Goal: Task Accomplishment & Management: Complete application form

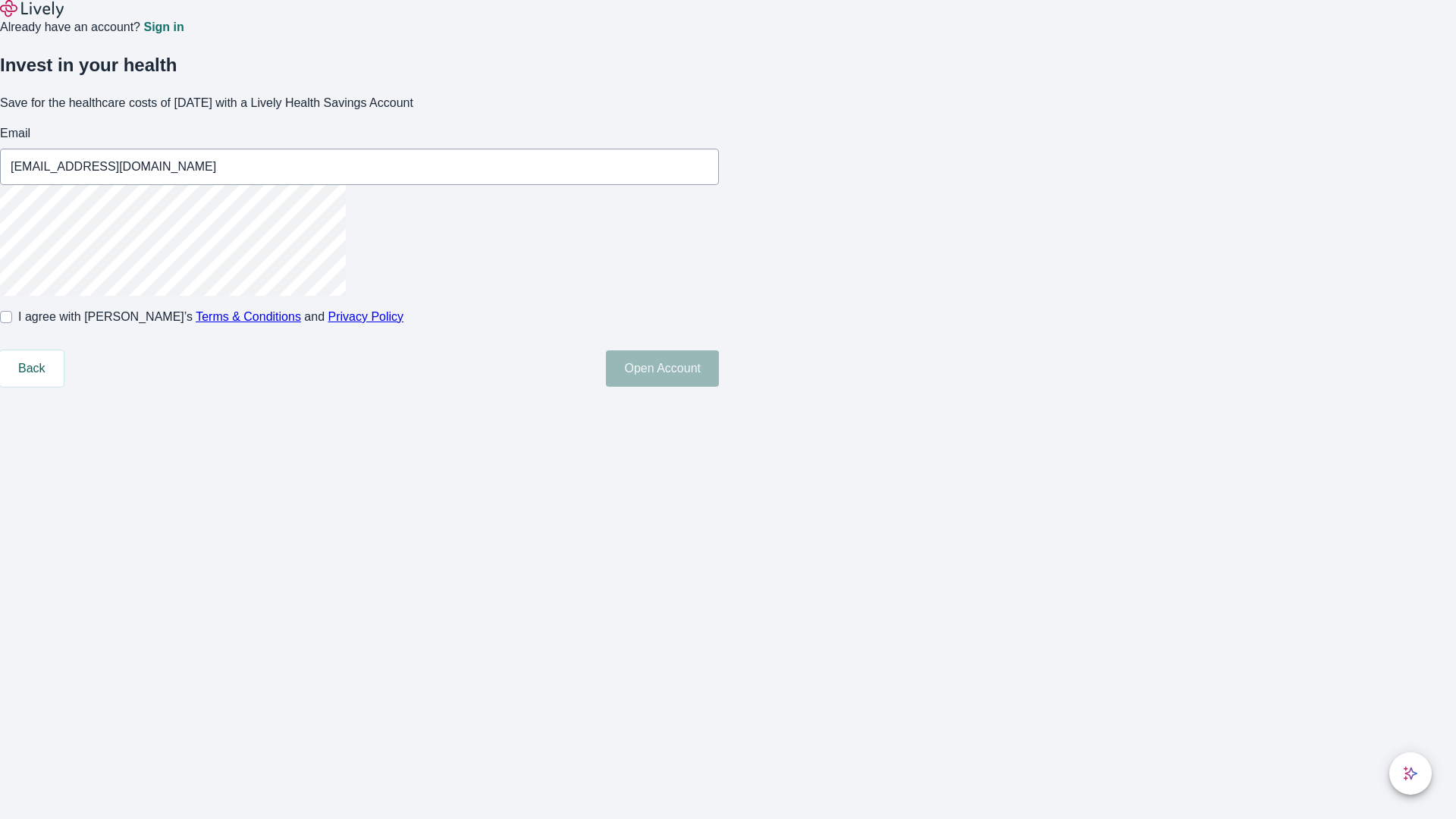
click at [12, 323] on input "I agree with Lively’s Terms & Conditions and Privacy Policy" at bounding box center [6, 317] width 12 height 12
checkbox input "true"
click at [719, 387] on button "Open Account" at bounding box center [663, 368] width 113 height 37
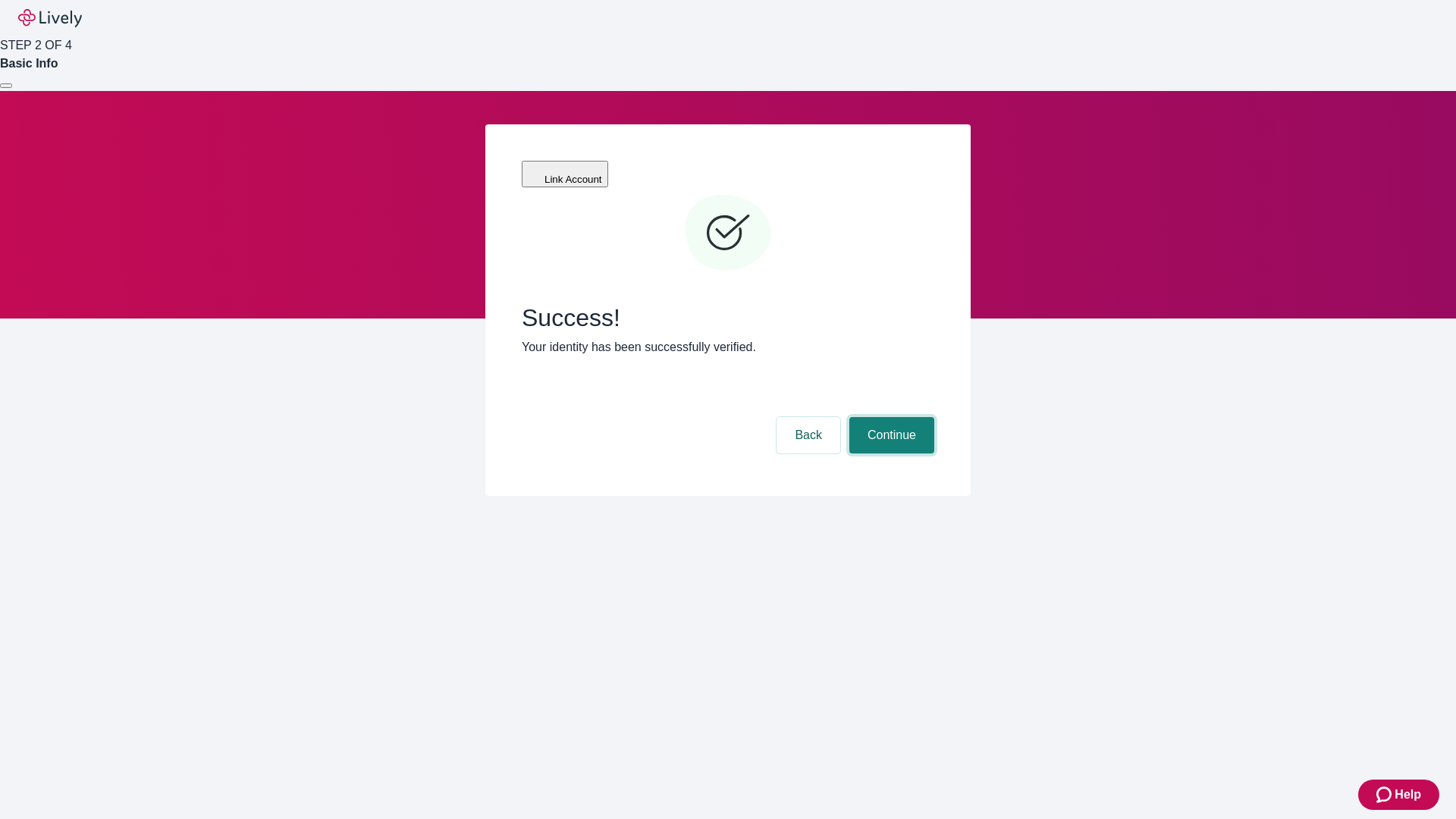
click at [889, 417] on button "Continue" at bounding box center [892, 435] width 85 height 37
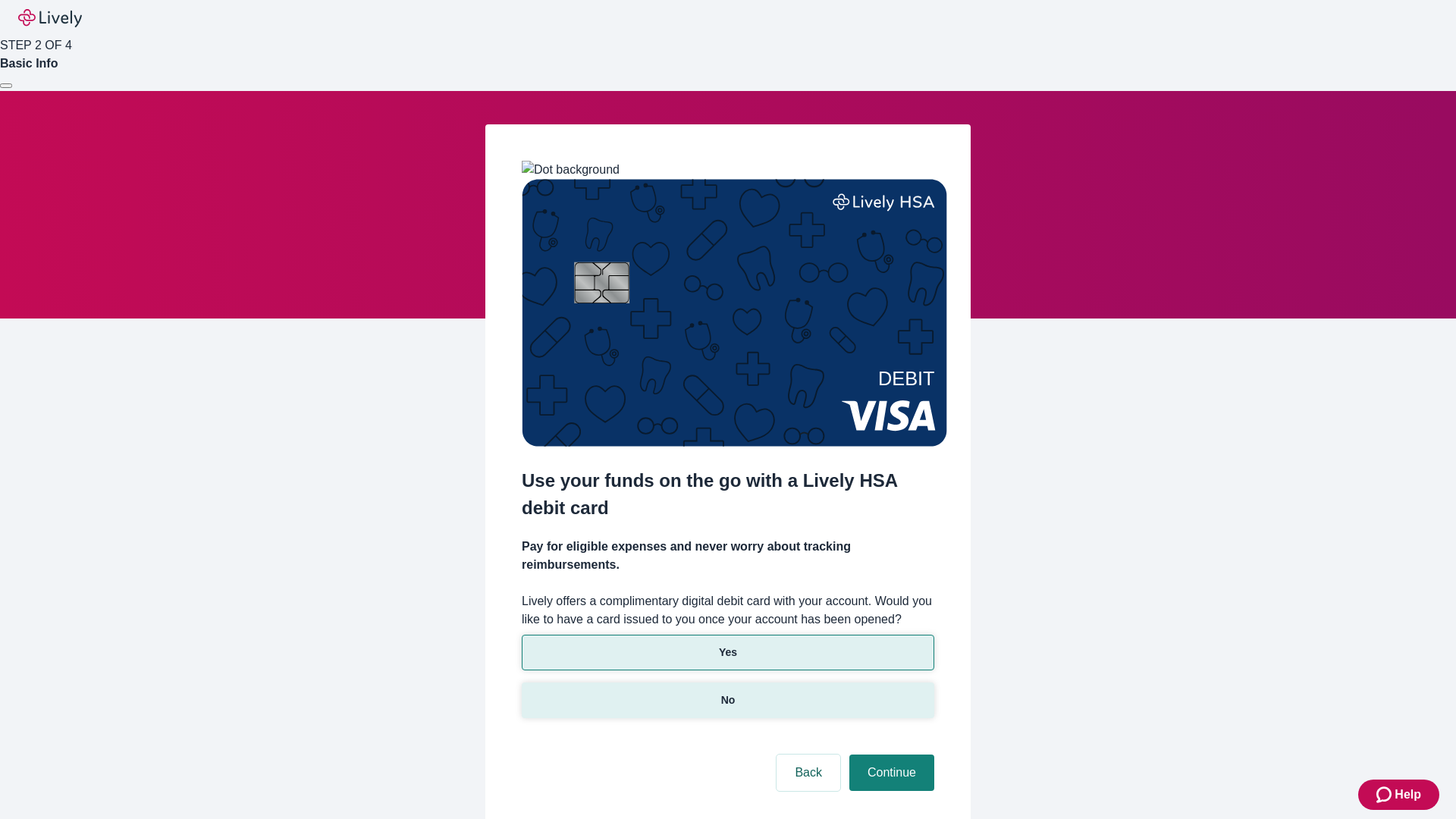
click at [727, 692] on p "No" at bounding box center [728, 699] width 14 height 16
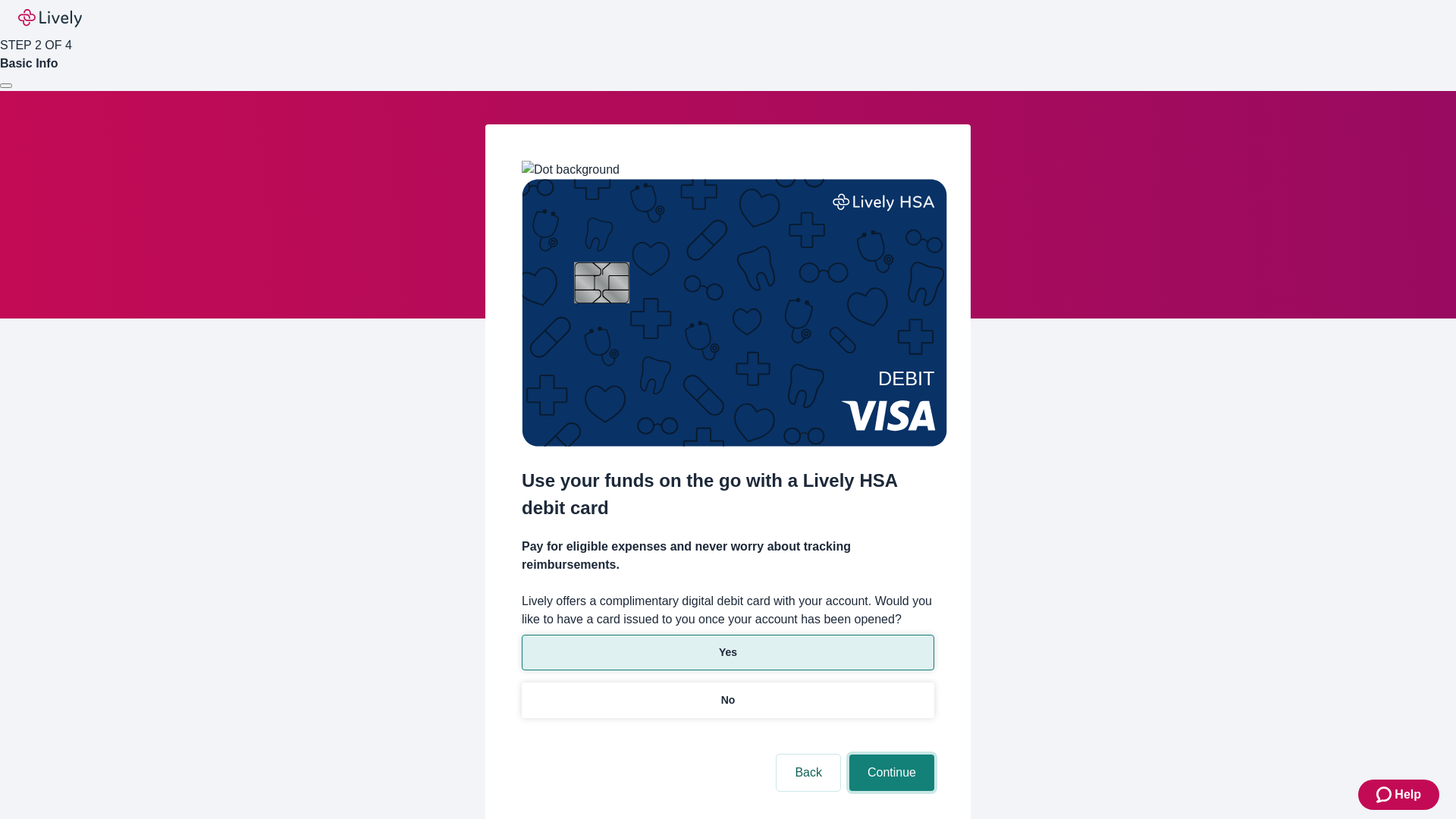
click at [889, 754] on button "Continue" at bounding box center [892, 773] width 85 height 37
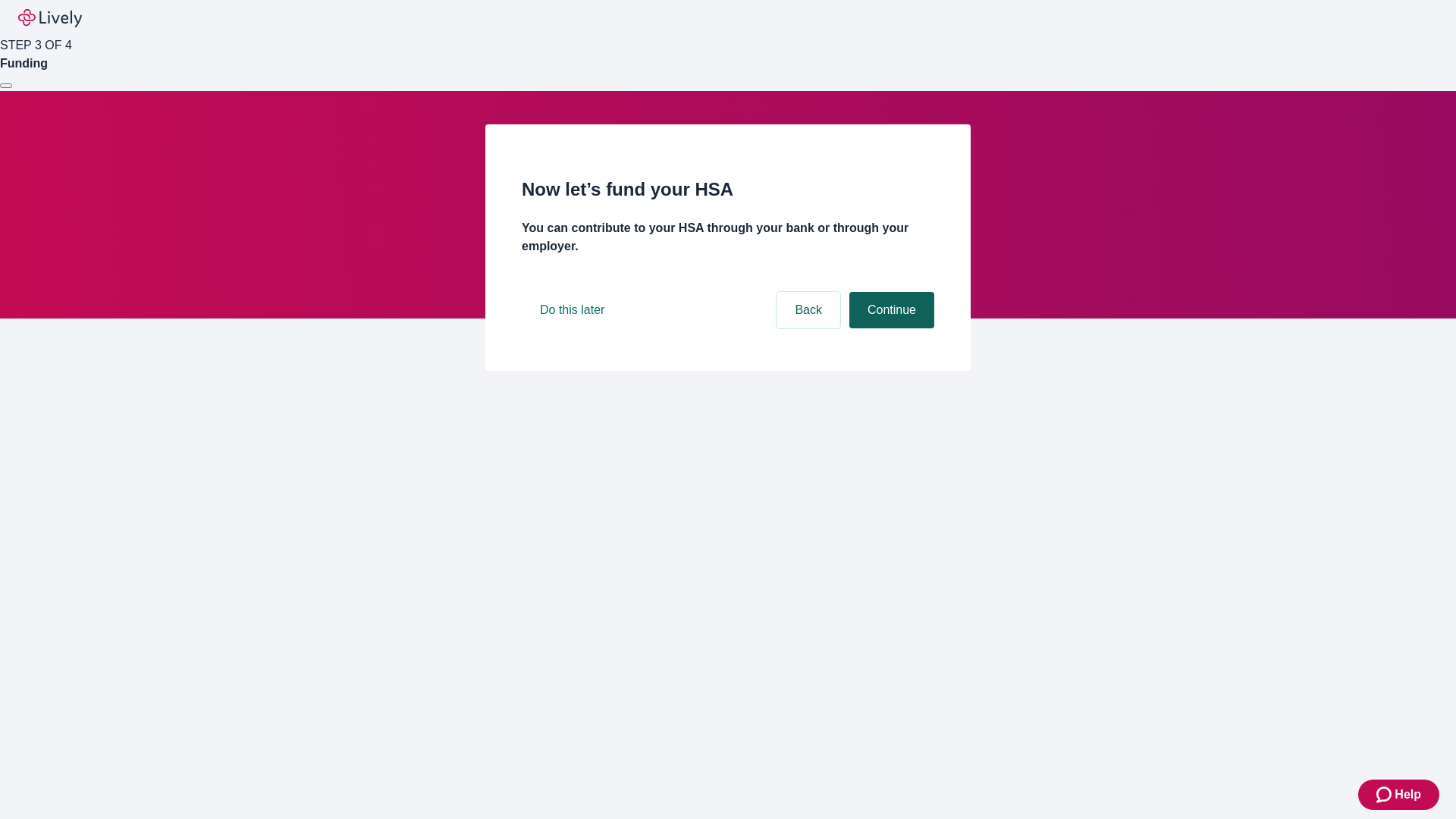
click at [889, 328] on button "Continue" at bounding box center [892, 310] width 85 height 37
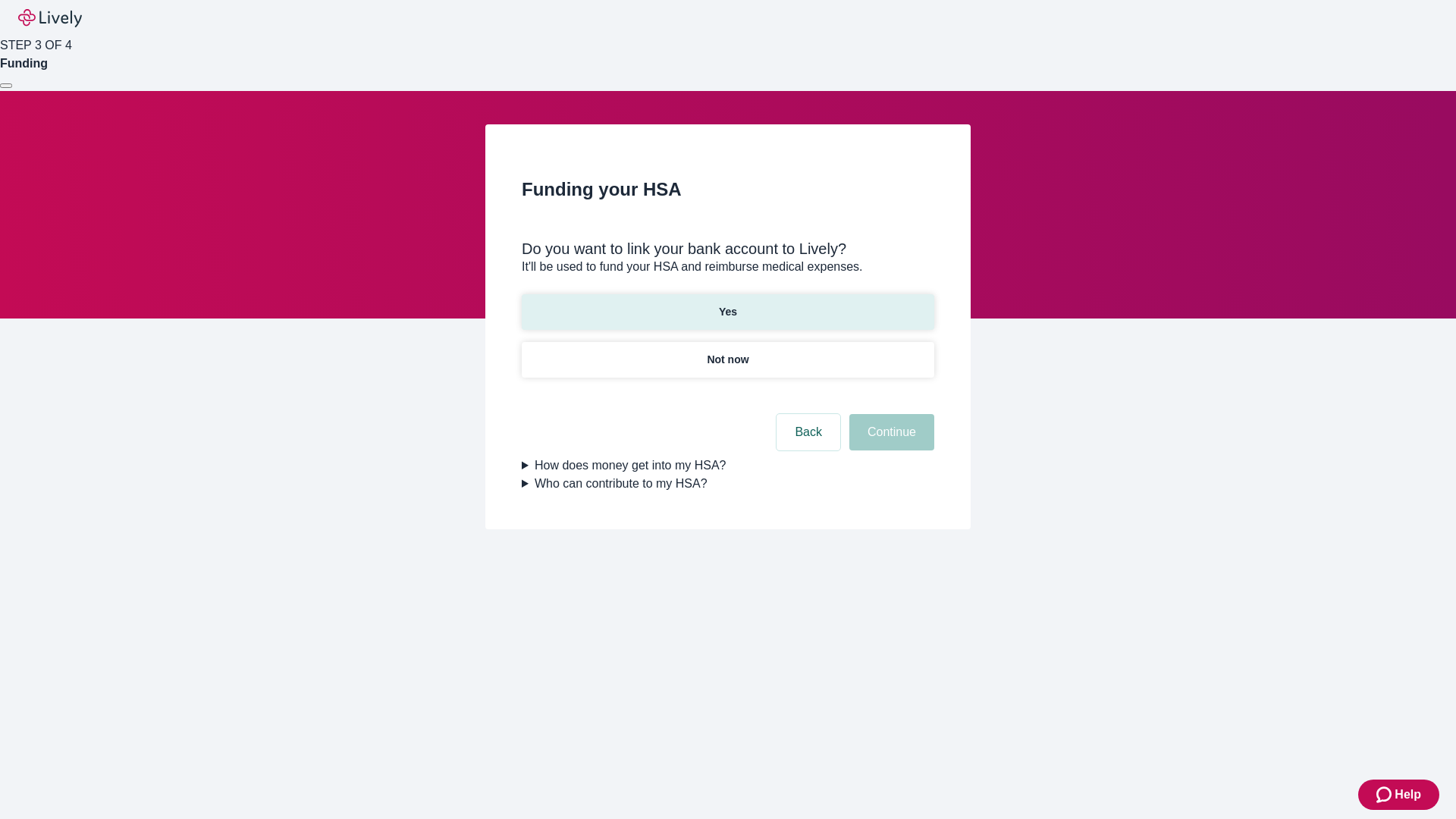
click at [727, 304] on p "Yes" at bounding box center [728, 311] width 18 height 16
click at [889, 414] on button "Continue" at bounding box center [892, 432] width 85 height 37
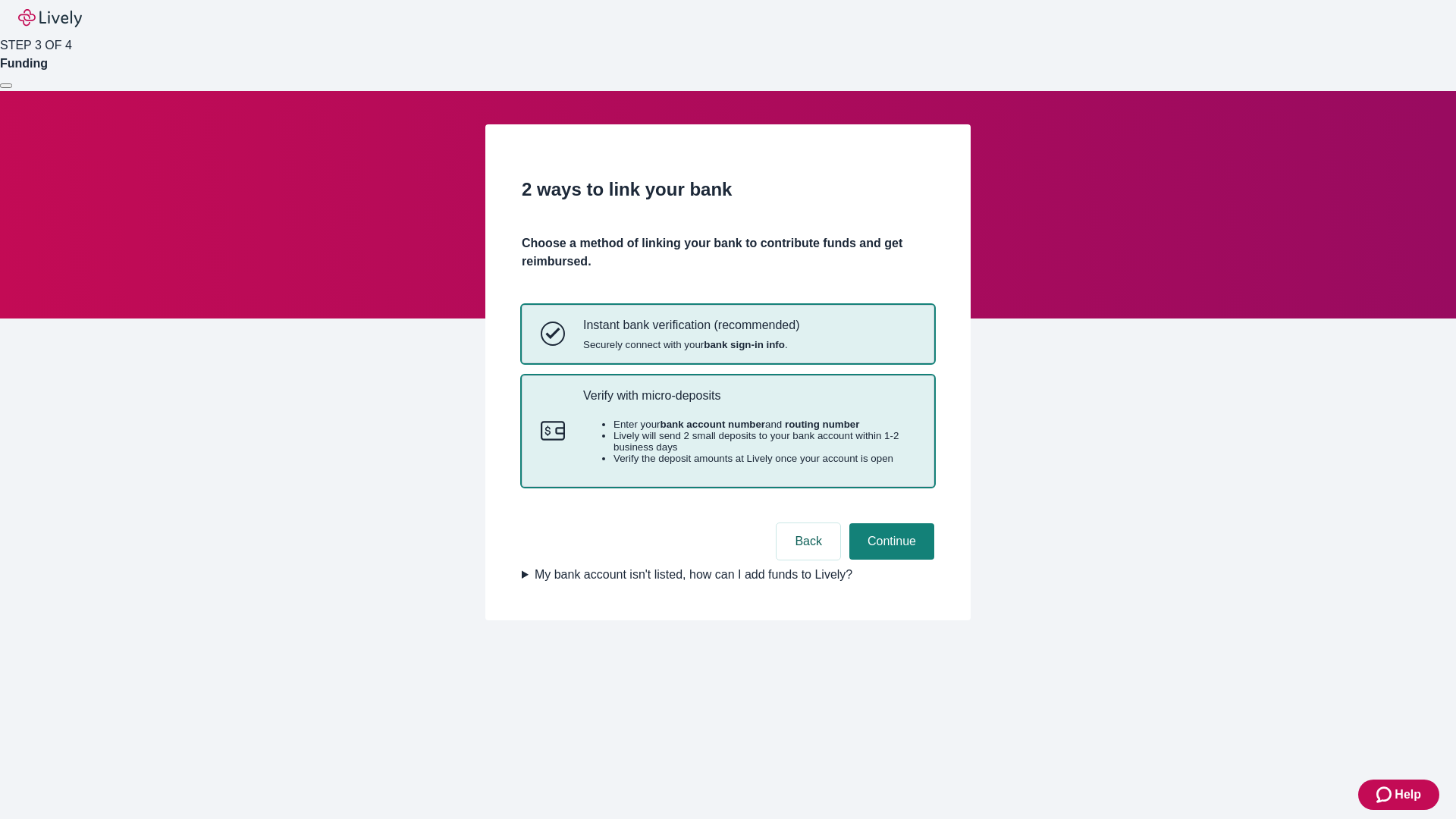
click at [749, 403] on p "Verify with micro-deposits" at bounding box center [749, 395] width 332 height 14
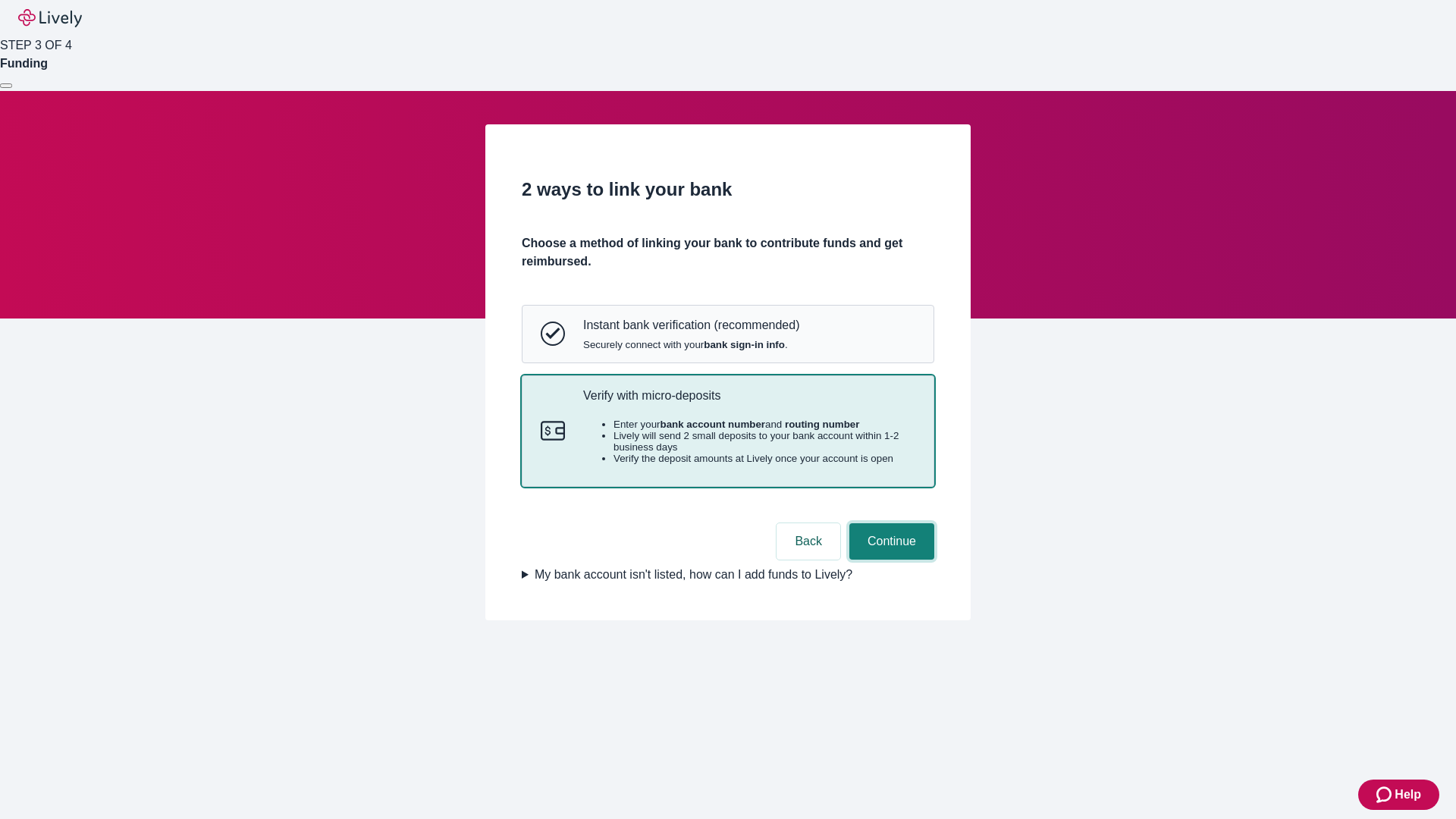
click at [889, 559] on button "Continue" at bounding box center [892, 541] width 85 height 37
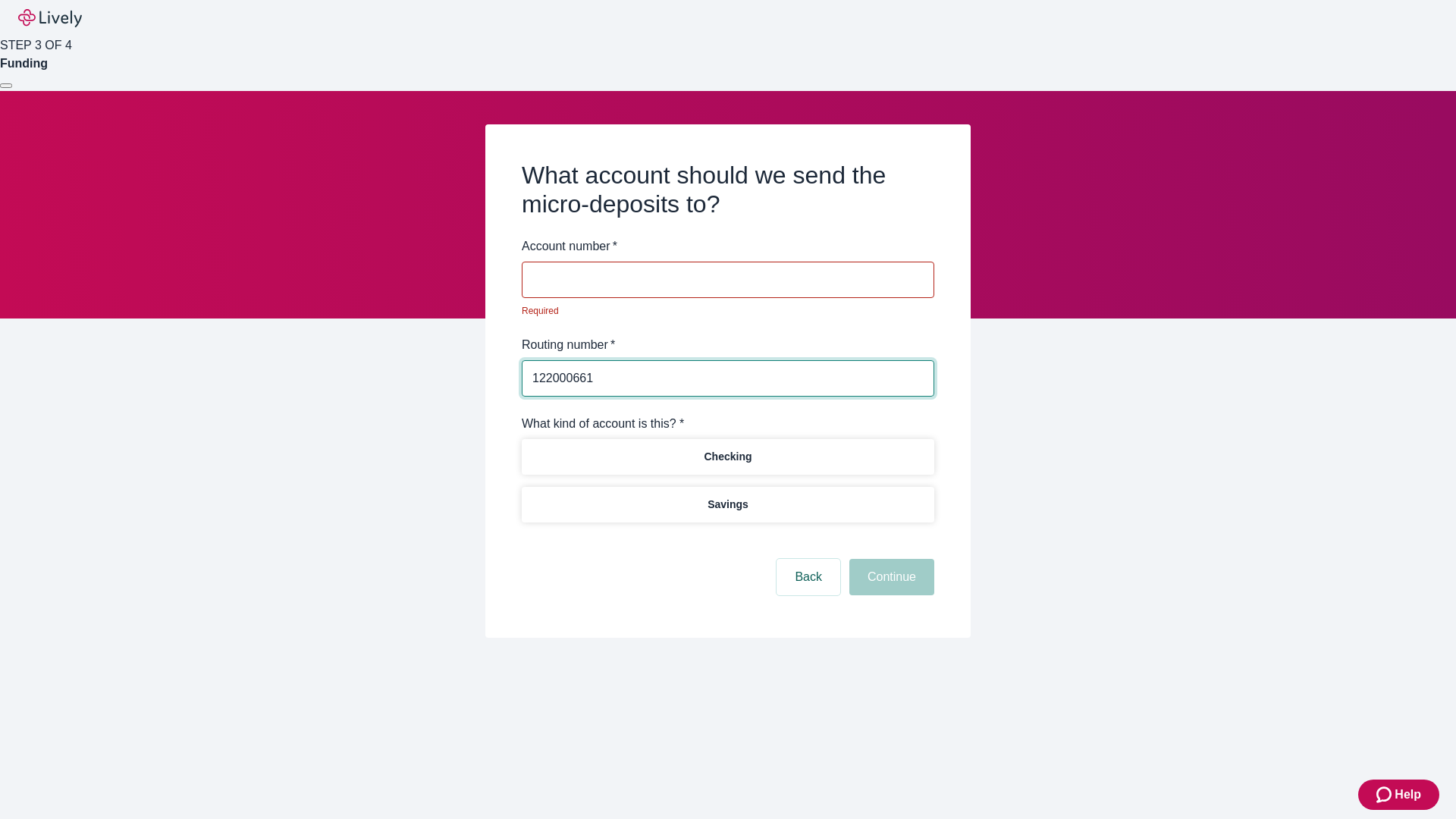
type input "122000661"
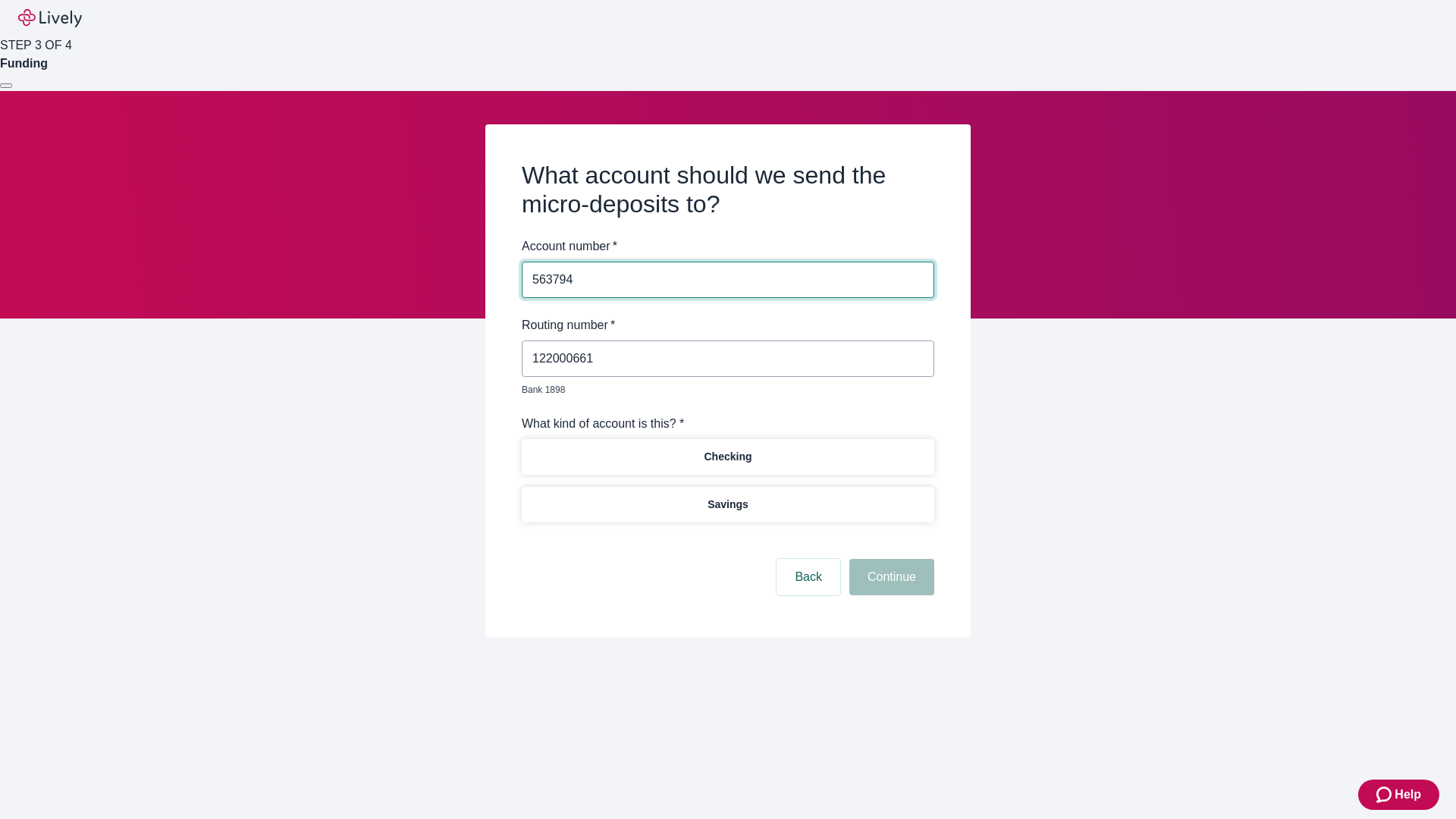
type input "563794"
click at [727, 449] on p "Checking" at bounding box center [727, 457] width 48 height 16
click at [889, 559] on button "Continue" at bounding box center [892, 577] width 85 height 37
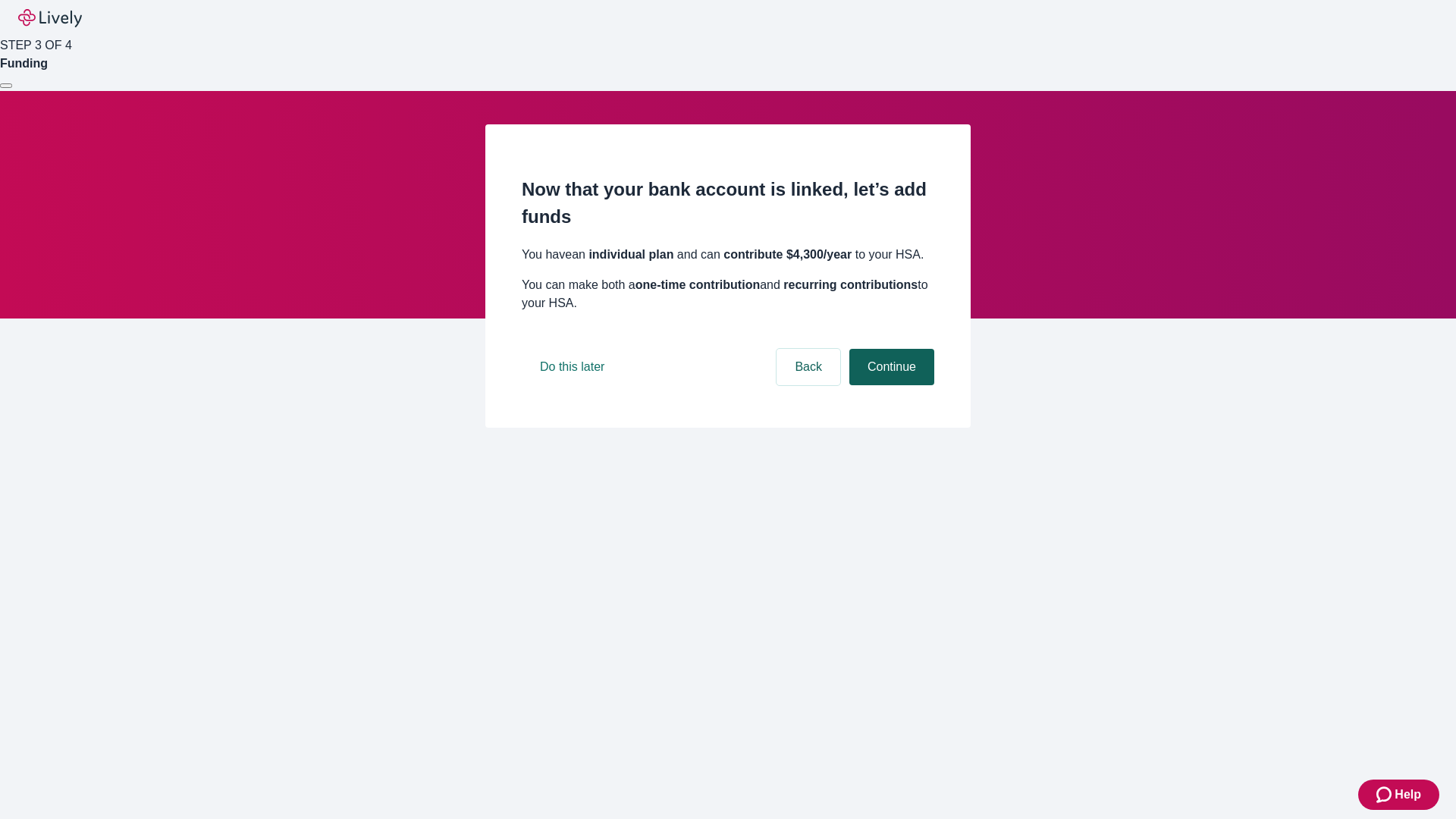
click at [889, 385] on button "Continue" at bounding box center [892, 367] width 85 height 37
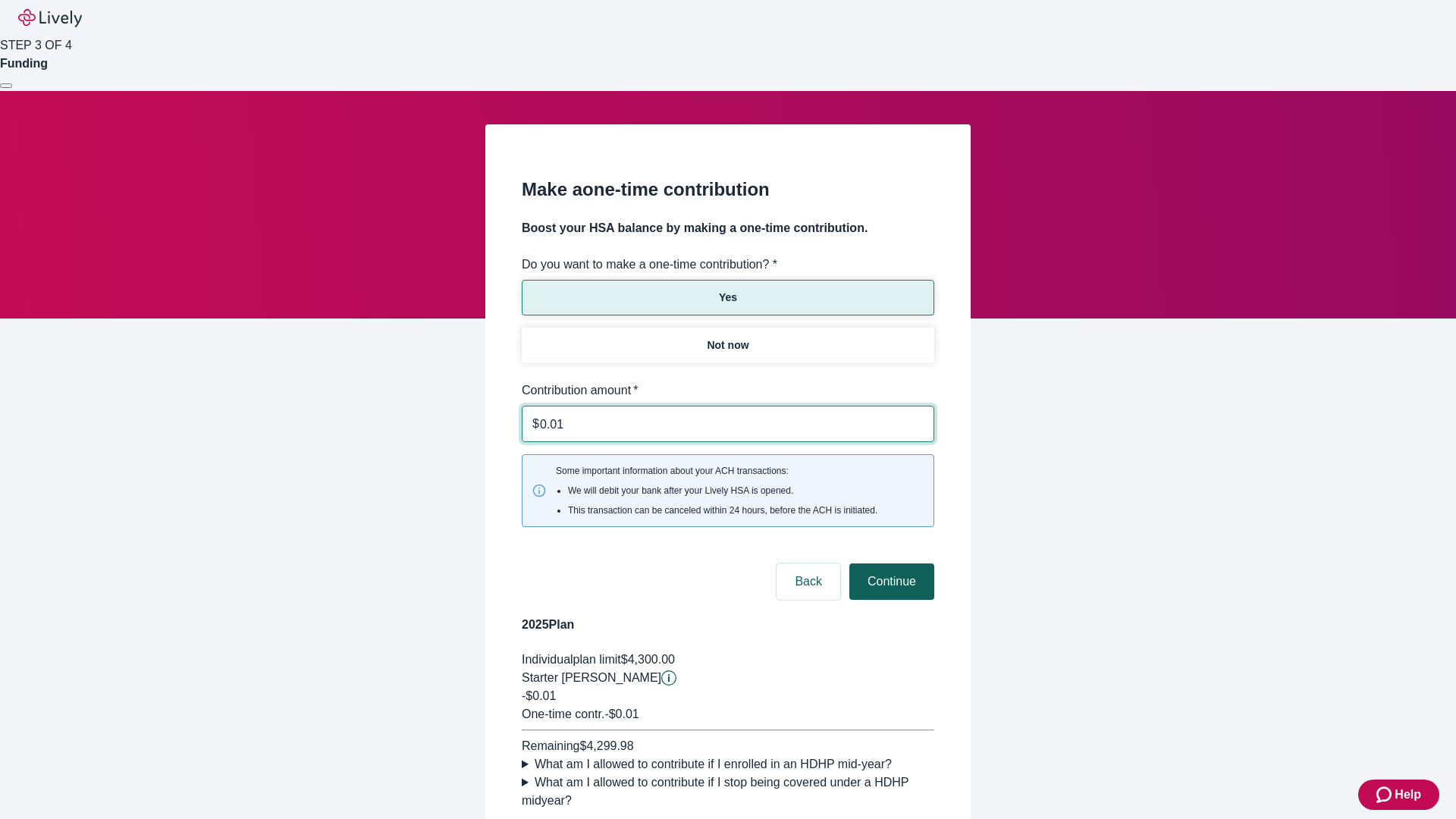
type input "0.01"
click at [889, 563] on button "Continue" at bounding box center [892, 582] width 85 height 37
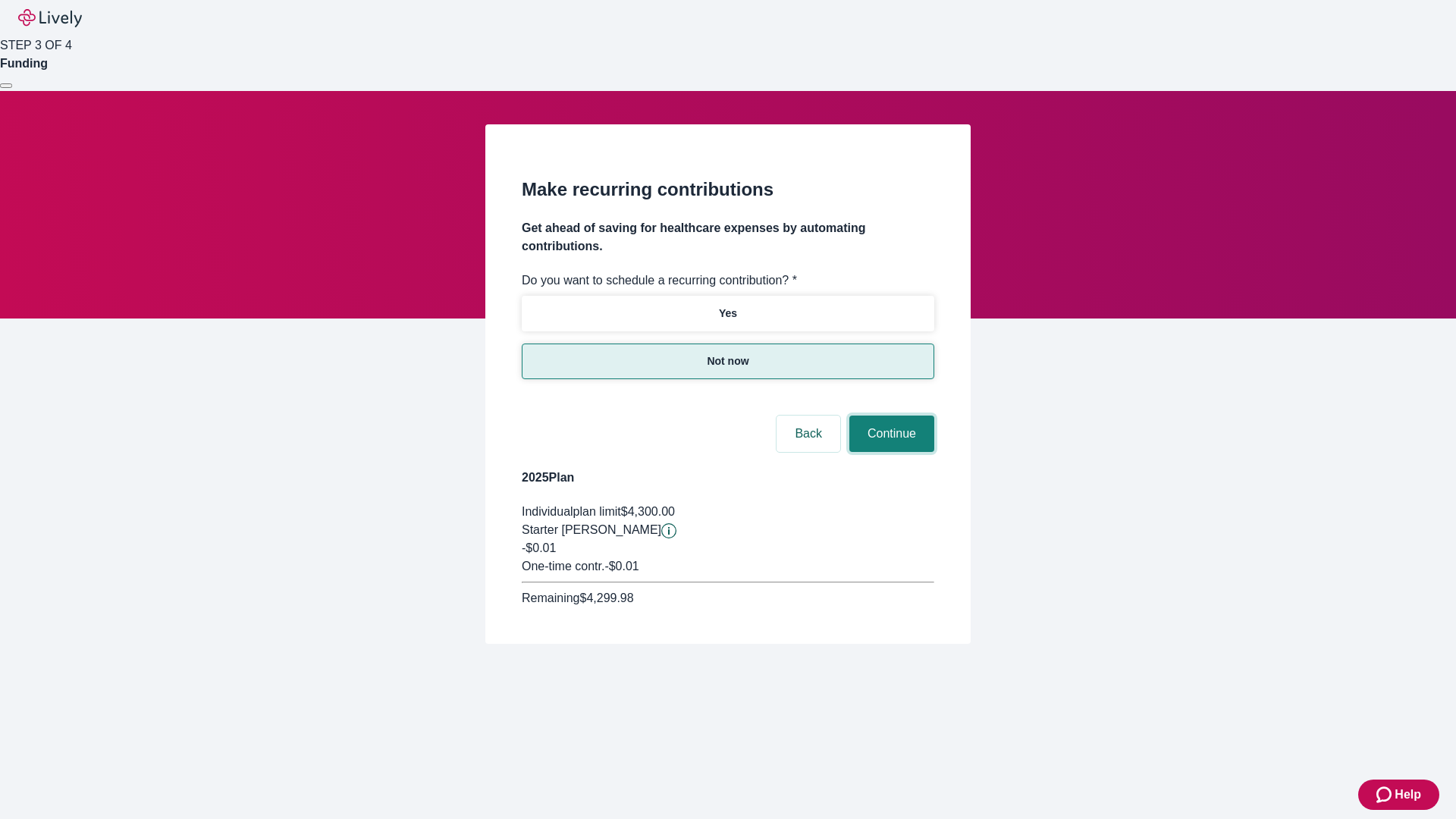
click at [889, 416] on button "Continue" at bounding box center [892, 434] width 85 height 37
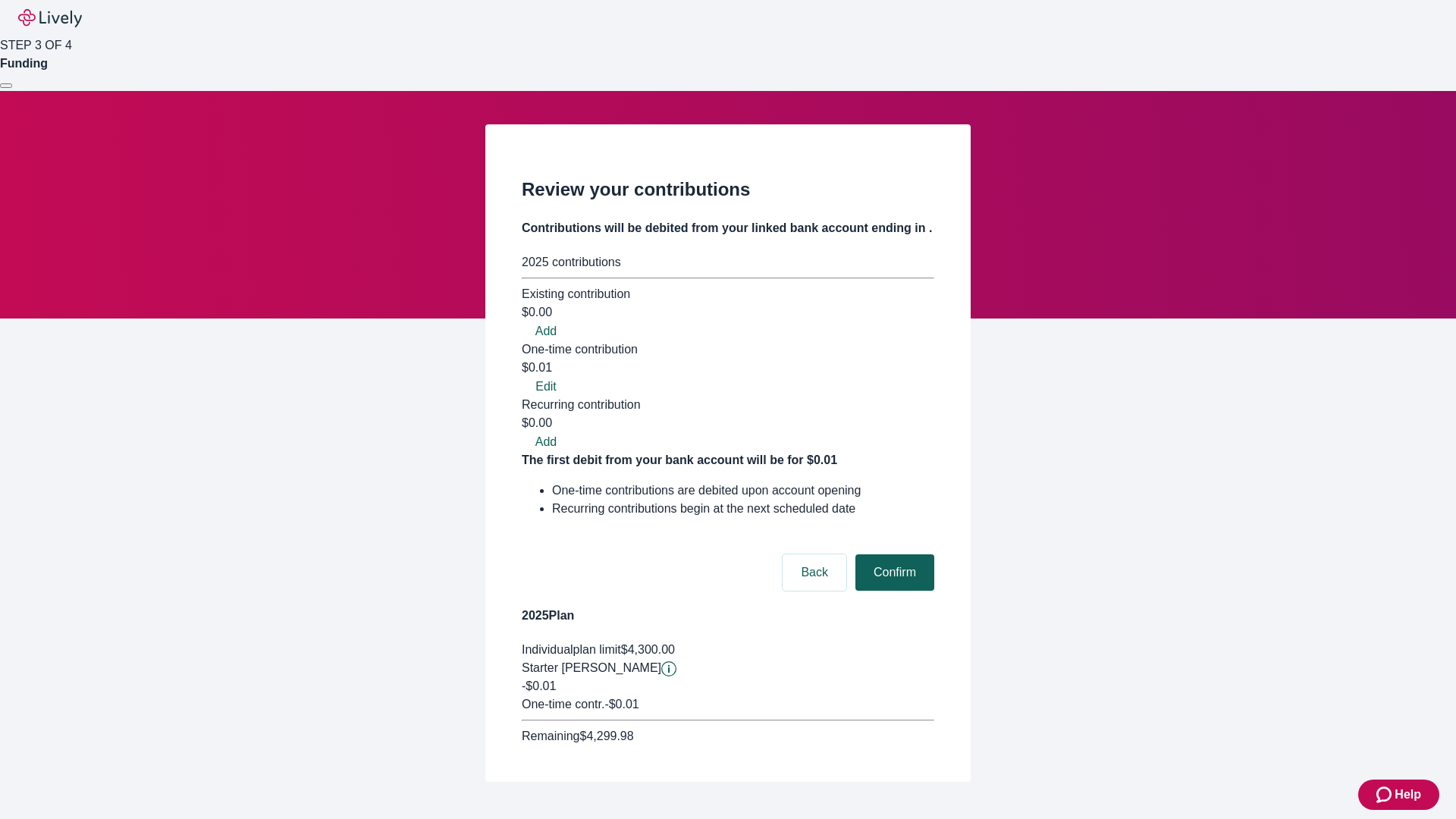
click at [892, 554] on button "Confirm" at bounding box center [895, 572] width 79 height 37
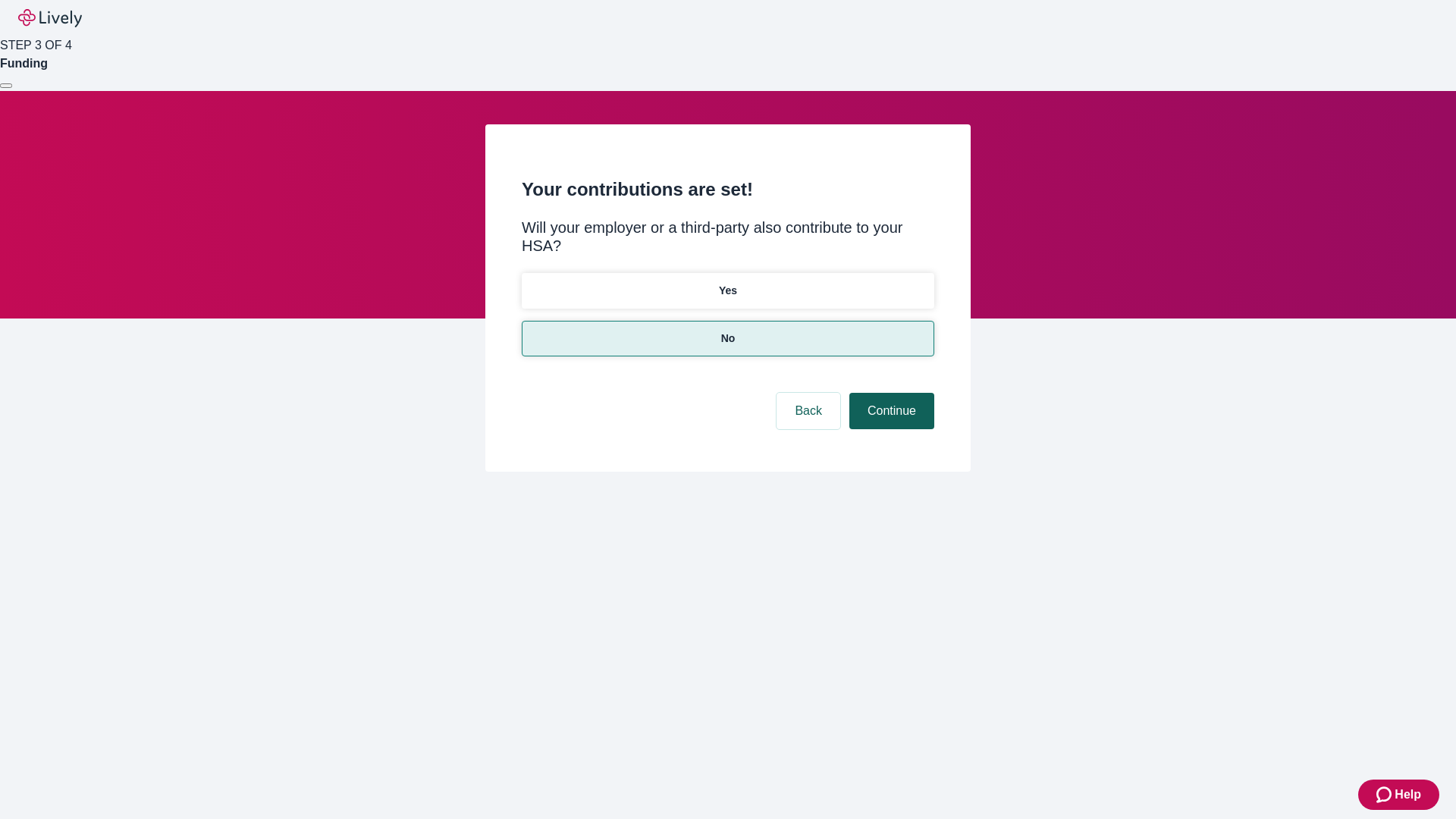
click at [889, 393] on button "Continue" at bounding box center [892, 411] width 85 height 37
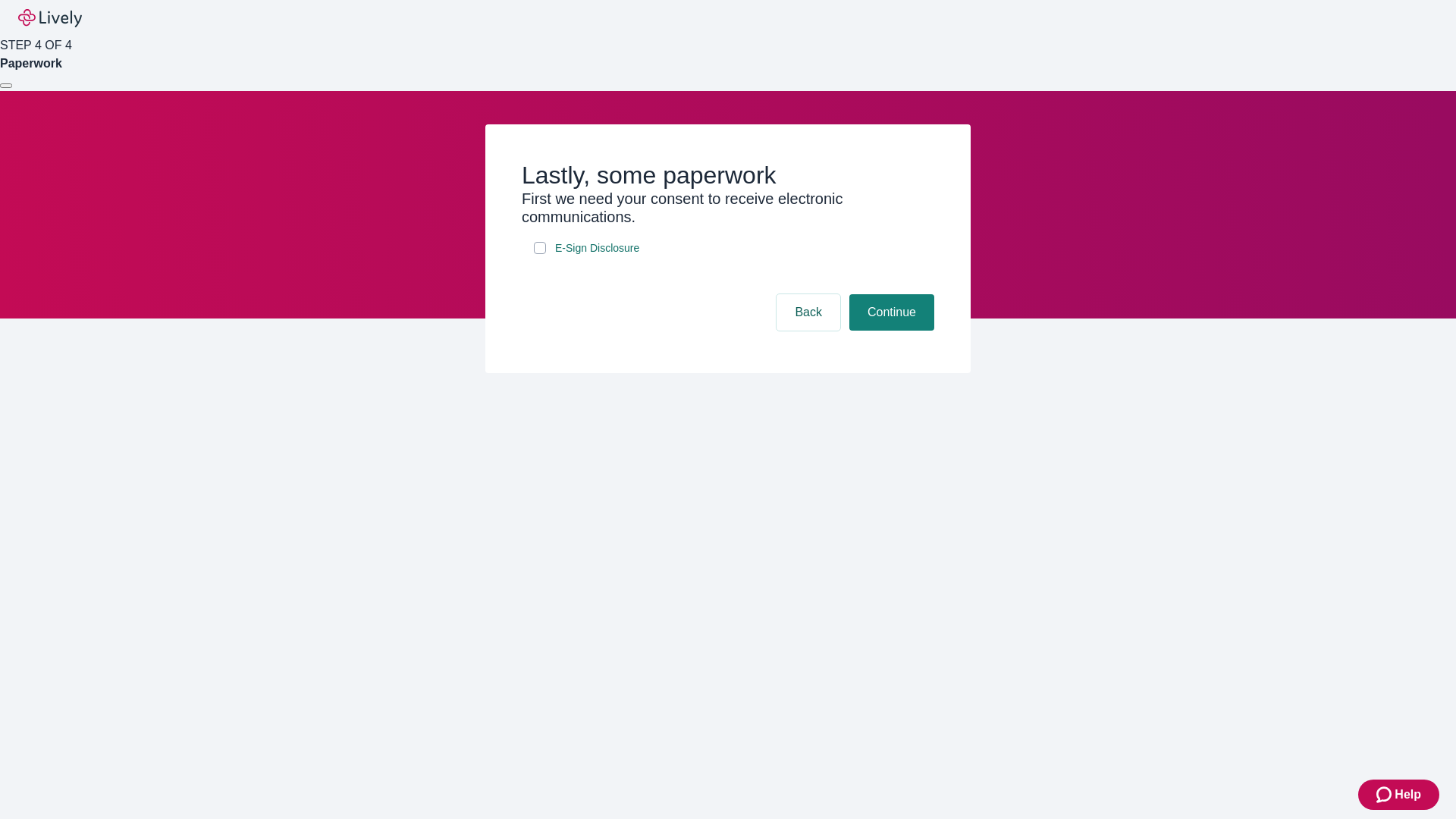
click at [540, 254] on input "E-Sign Disclosure" at bounding box center [540, 248] width 12 height 12
checkbox input "true"
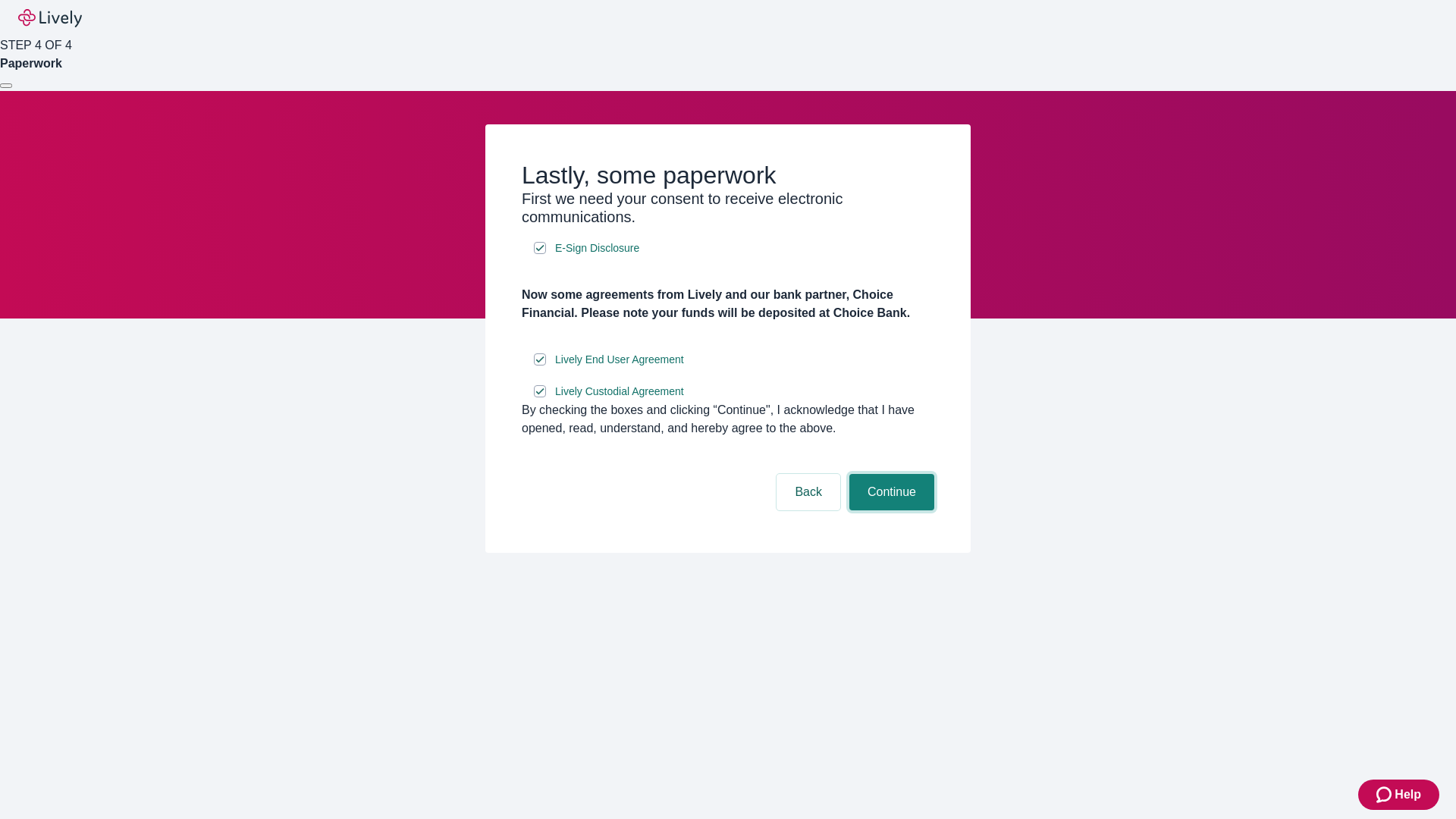
click at [889, 510] on button "Continue" at bounding box center [892, 492] width 85 height 37
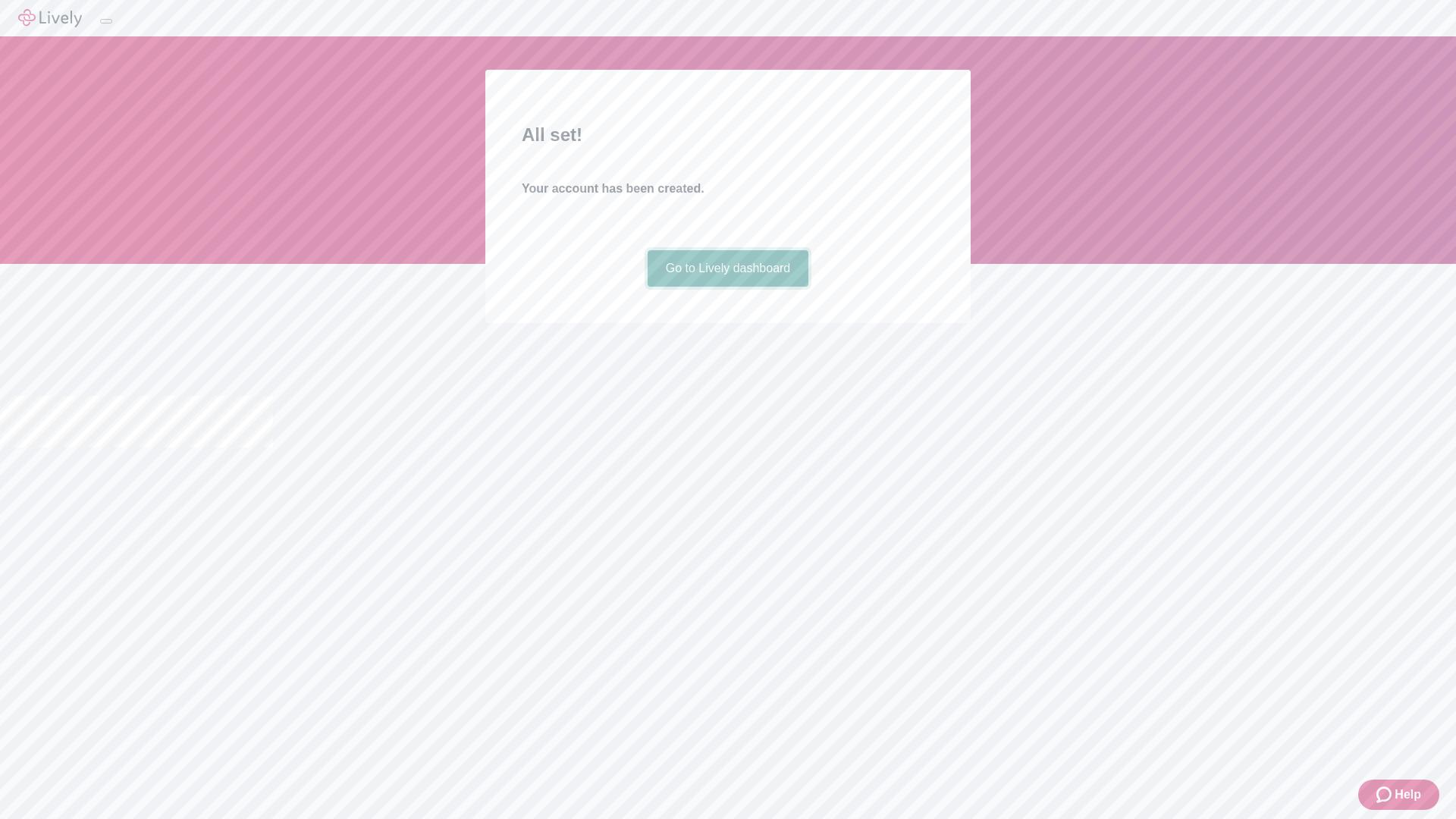
click at [727, 286] on link "Go to Lively dashboard" at bounding box center [729, 269] width 161 height 37
